Goal: Task Accomplishment & Management: Complete application form

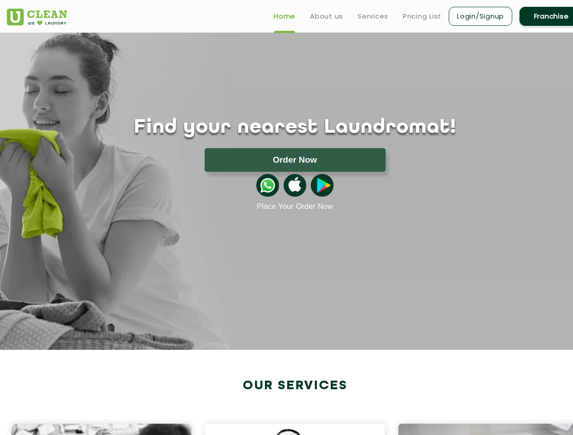
click at [295, 160] on button "Order Now" at bounding box center [295, 160] width 181 height 24
click at [0, 0] on div at bounding box center [0, 0] width 0 height 0
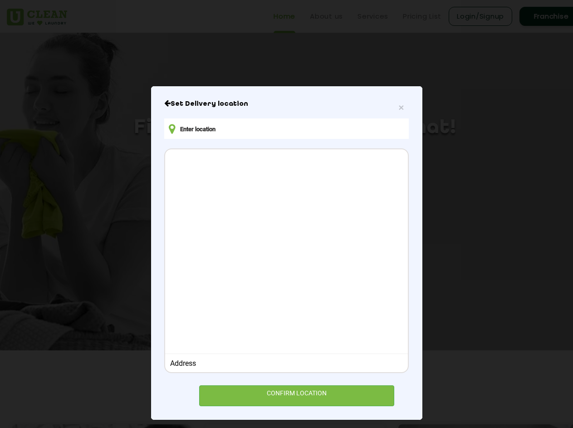
click at [295, 185] on div at bounding box center [286, 250] width 242 height 202
click at [322, 185] on div at bounding box center [286, 250] width 242 height 202
click at [290, 427] on div "× Set Delivery location Address CONFIRM LOCATION" at bounding box center [286, 214] width 573 height 428
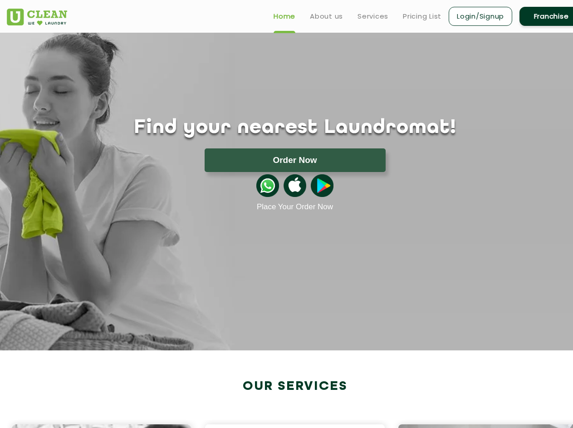
click at [290, 427] on div "× Set Delivery location Address CONFIRM LOCATION" at bounding box center [286, 214] width 573 height 428
